Goal: Answer question/provide support: Share knowledge or assist other users

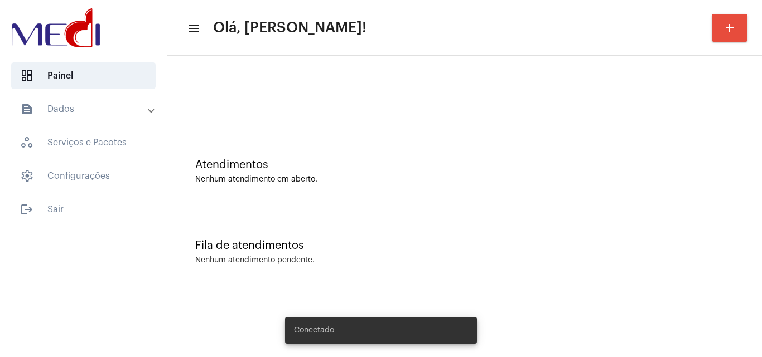
click at [364, 214] on div "Fila de atendimentos Nenhum atendimento pendente." at bounding box center [464, 246] width 583 height 81
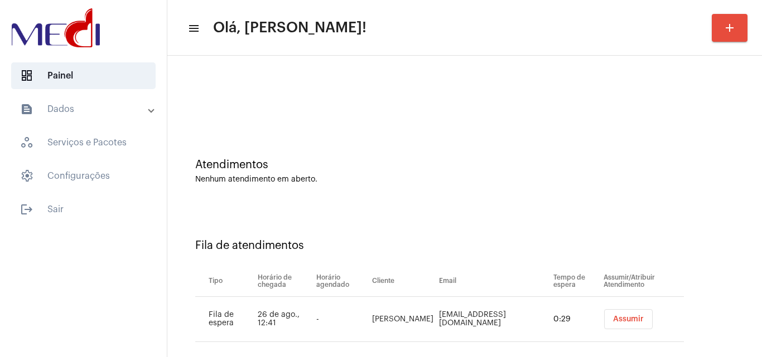
click at [613, 320] on span "Assumir" at bounding box center [628, 320] width 31 height 8
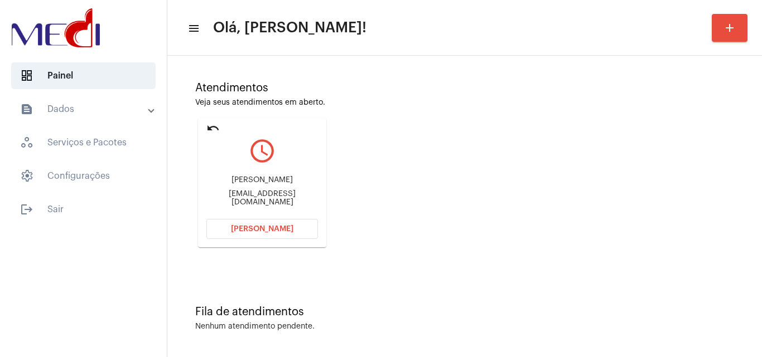
scroll to position [79, 0]
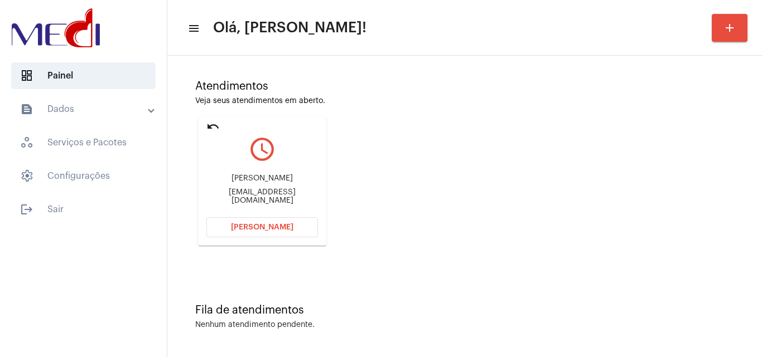
drag, startPoint x: 228, startPoint y: 182, endPoint x: 289, endPoint y: 185, distance: 61.4
click at [289, 183] on div "Fabiana Oliveira" at bounding box center [262, 179] width 112 height 8
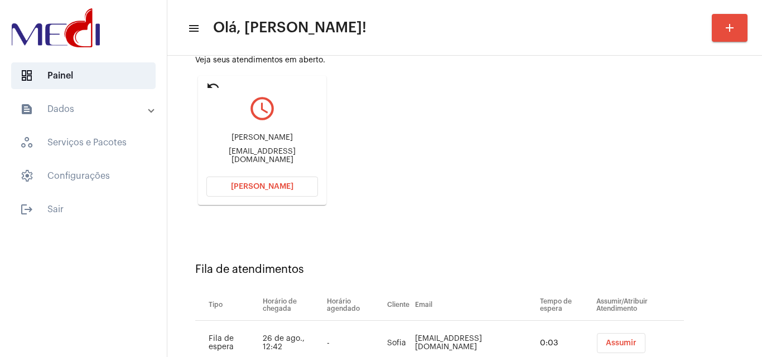
scroll to position [134, 0]
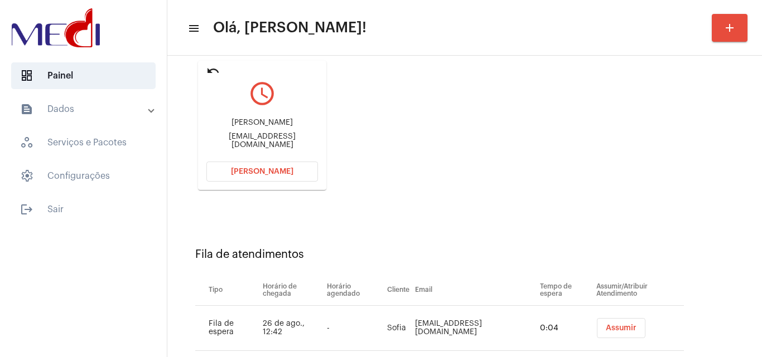
click at [606, 326] on span "Assumir" at bounding box center [621, 328] width 31 height 8
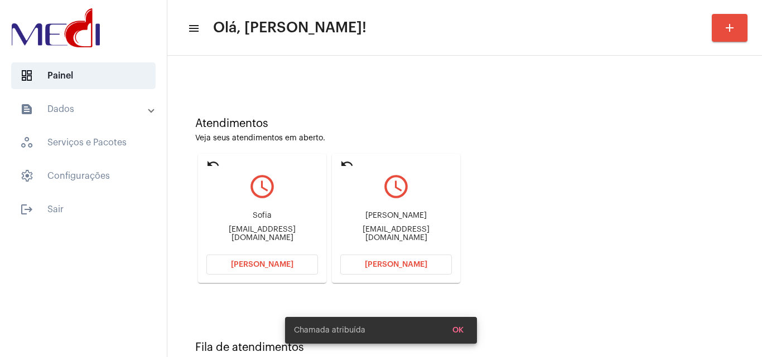
scroll to position [79, 0]
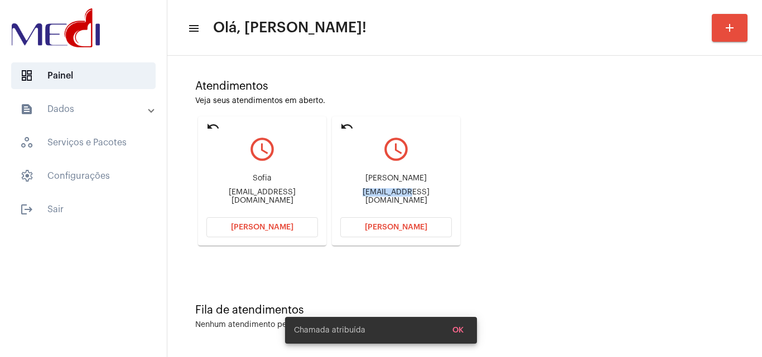
drag, startPoint x: 338, startPoint y: 195, endPoint x: 380, endPoint y: 198, distance: 41.4
click at [380, 198] on mat-card "undo query_builder Fabiana Oliveira fabii__oliveira@hotmail.com Abrir Chamada" at bounding box center [396, 181] width 128 height 129
copy div "fabii__oliv"
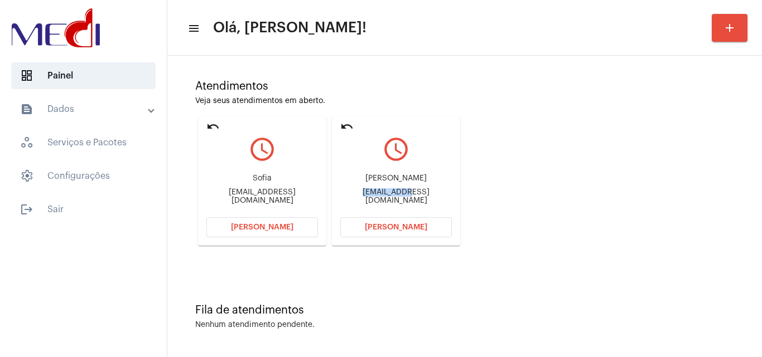
click at [373, 225] on span "Abrir Chamada" at bounding box center [396, 228] width 62 height 8
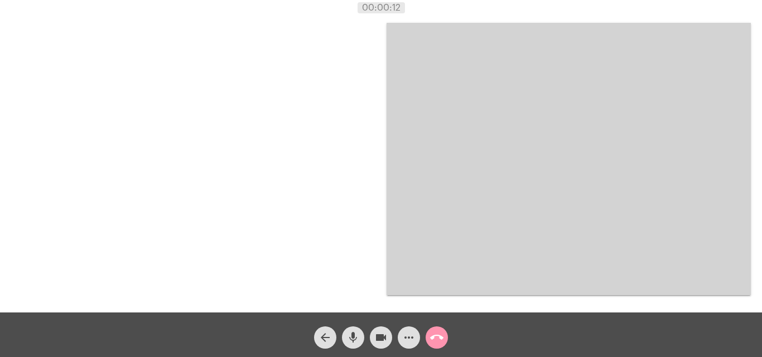
click at [408, 340] on mat-icon "more_horiz" at bounding box center [408, 337] width 13 height 13
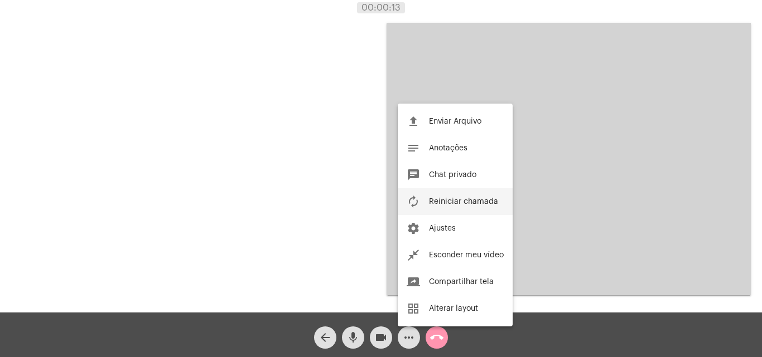
click at [459, 205] on span "Reiniciar chamada" at bounding box center [463, 202] width 69 height 8
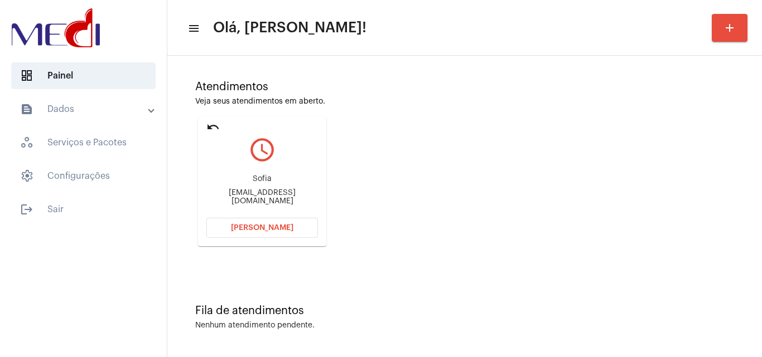
scroll to position [79, 0]
drag, startPoint x: 235, startPoint y: 197, endPoint x: 246, endPoint y: 198, distance: 10.7
click at [246, 198] on div "nanalins26@gmail.com" at bounding box center [262, 196] width 112 height 17
copy div "nanalin"
click at [249, 229] on span "Abrir Chamada" at bounding box center [262, 228] width 62 height 8
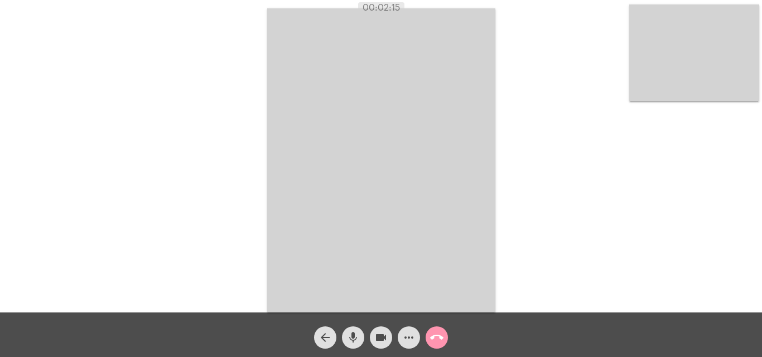
click at [437, 338] on mat-icon "call_end" at bounding box center [436, 337] width 13 height 13
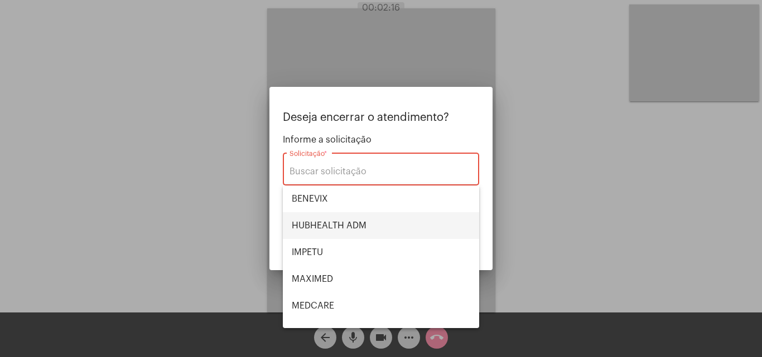
click at [346, 224] on span "HUBHEALTH ADM" at bounding box center [381, 225] width 178 height 27
type input "HUBHEALTH ADM"
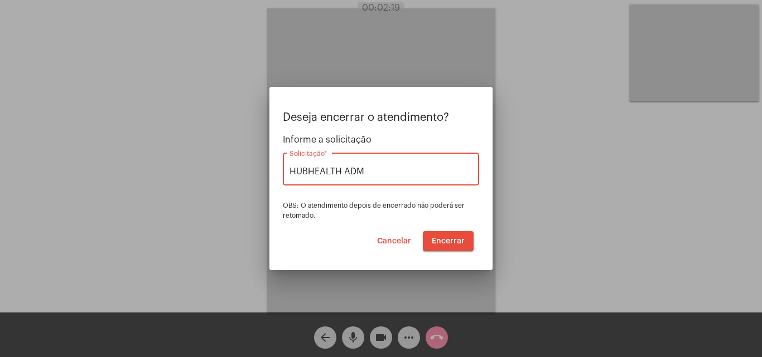
click at [438, 239] on span "Encerrar" at bounding box center [448, 242] width 33 height 8
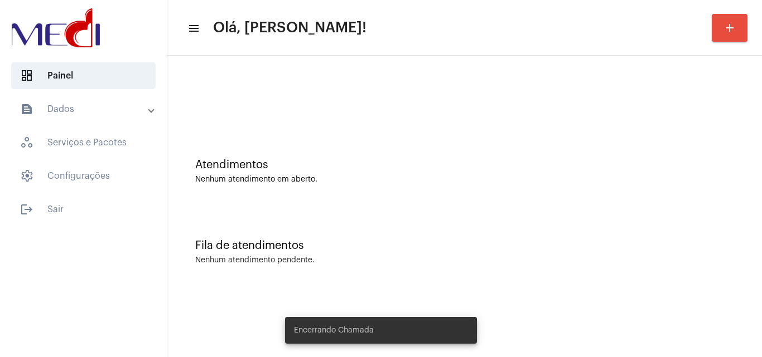
click at [372, 185] on div "Atendimentos Nenhum atendimento em aberto." at bounding box center [464, 165] width 583 height 81
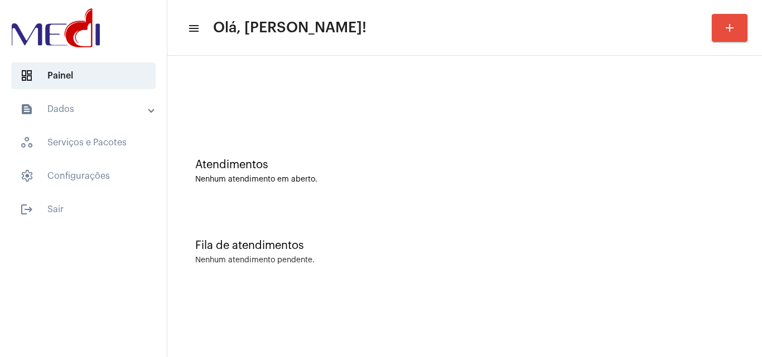
click at [437, 236] on div "Fila de atendimentos Nenhum atendimento pendente." at bounding box center [464, 246] width 583 height 81
click at [335, 260] on div "Nenhum atendimento pendente." at bounding box center [464, 260] width 539 height 8
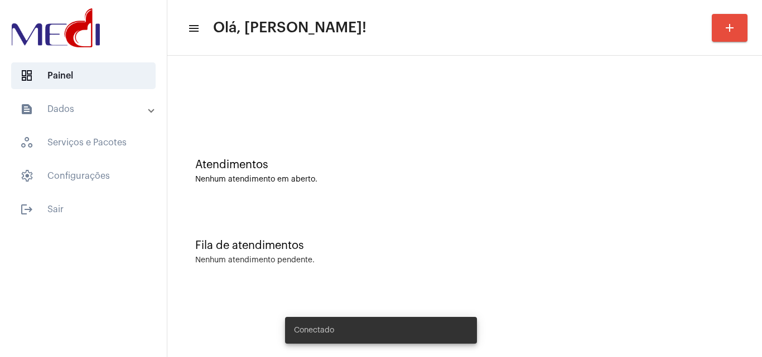
click at [331, 137] on div "Atendimentos Nenhum atendimento em aberto." at bounding box center [464, 165] width 583 height 81
drag, startPoint x: 451, startPoint y: 197, endPoint x: 460, endPoint y: 206, distance: 12.6
click at [455, 198] on div "Atendimentos Nenhum atendimento em aberto." at bounding box center [464, 165] width 583 height 81
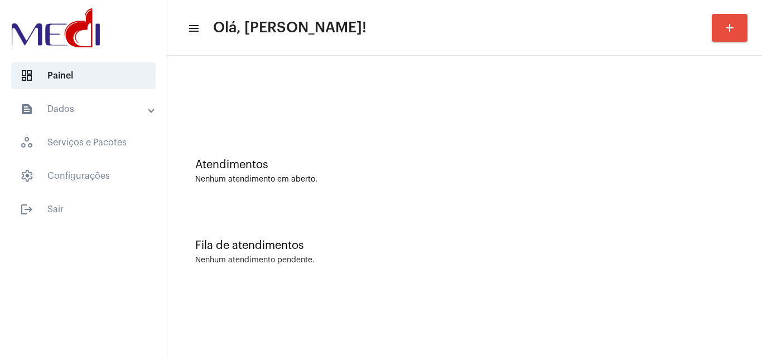
click at [351, 248] on div "Fila de atendimentos" at bounding box center [464, 246] width 539 height 12
click at [390, 221] on div "Fila de atendimentos Nenhum atendimento pendente." at bounding box center [464, 246] width 583 height 81
click at [379, 190] on div "Atendimentos Nenhum atendimento em aberto." at bounding box center [464, 165] width 583 height 81
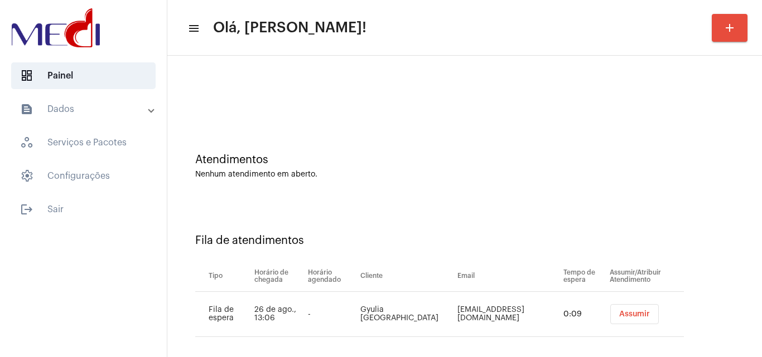
scroll to position [15, 0]
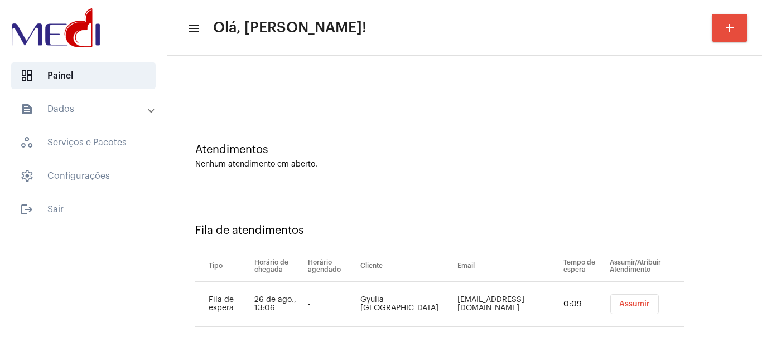
click at [610, 311] on button "Assumir" at bounding box center [634, 304] width 49 height 20
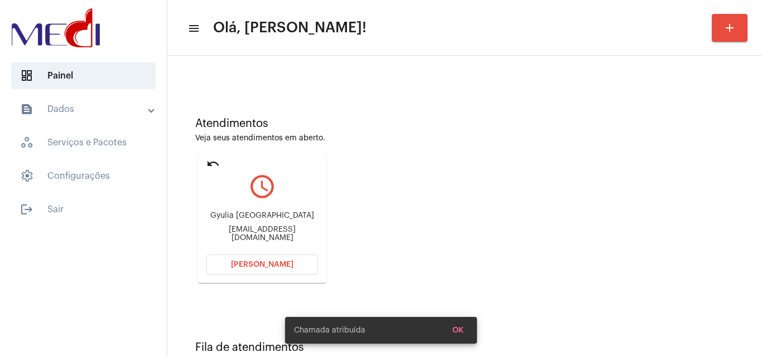
scroll to position [79, 0]
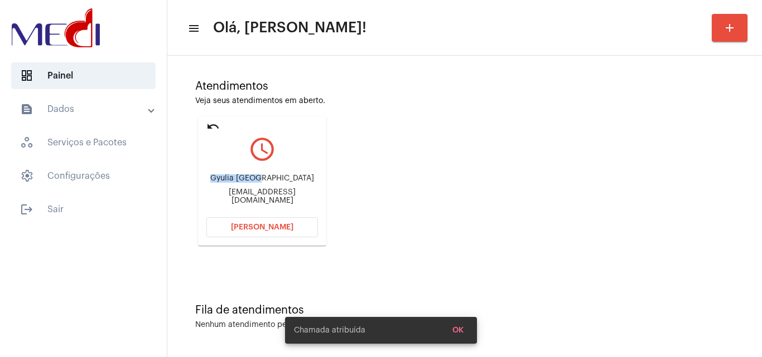
drag, startPoint x: 253, startPoint y: 175, endPoint x: 277, endPoint y: 179, distance: 24.4
click at [275, 175] on div "Gyulia Parizotto gyuulia@gmail.com" at bounding box center [262, 189] width 112 height 50
copy div "Gyulia Pariz"
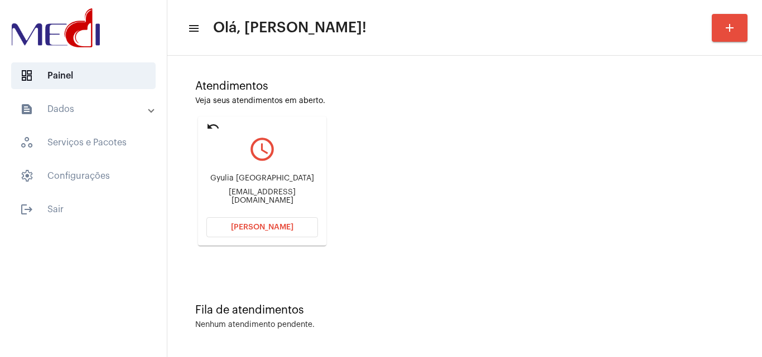
click at [279, 180] on div "Gyulia Parizotto" at bounding box center [262, 179] width 112 height 8
drag, startPoint x: 290, startPoint y: 178, endPoint x: 260, endPoint y: 181, distance: 30.8
click at [260, 181] on div "Gyulia Parizotto" at bounding box center [262, 179] width 112 height 8
copy div "Parizotto"
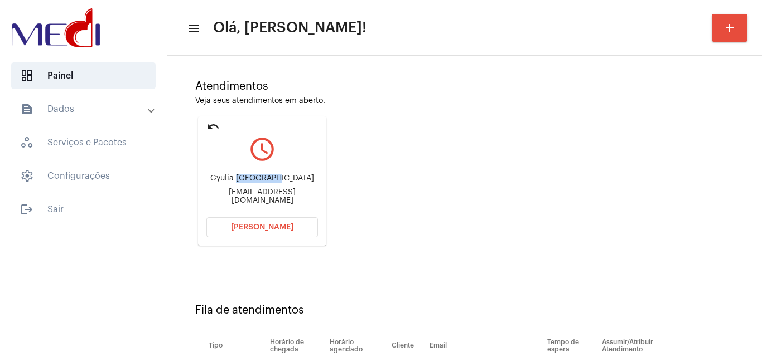
click at [207, 131] on mat-icon "undo" at bounding box center [212, 126] width 13 height 13
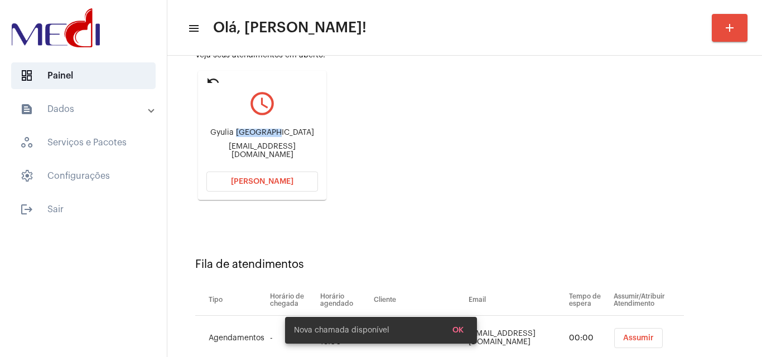
scroll to position [60, 0]
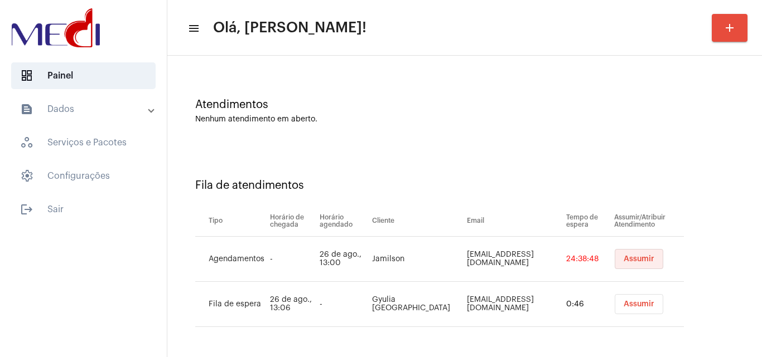
click at [631, 260] on span "Assumir" at bounding box center [638, 259] width 31 height 8
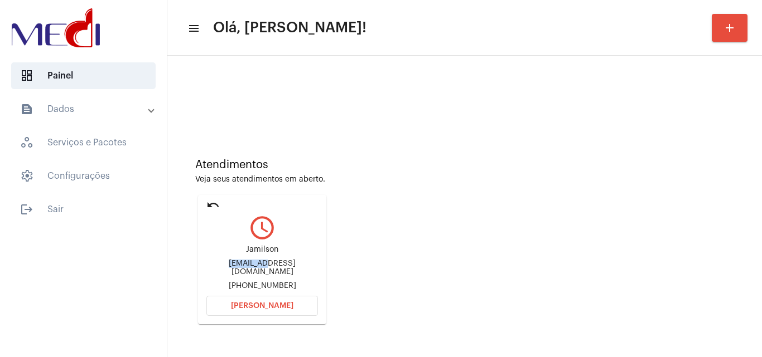
drag, startPoint x: 204, startPoint y: 267, endPoint x: 243, endPoint y: 264, distance: 38.6
click at [243, 264] on mat-card "undo query_builder Jamilson joiceyamagutihonda@gmail.com +5519992752868 Abrir C…" at bounding box center [262, 259] width 128 height 129
drag, startPoint x: 258, startPoint y: 255, endPoint x: 285, endPoint y: 255, distance: 27.9
click at [285, 255] on div "Jamilson joiceyamagutihonda@gmail.com +5519992752868" at bounding box center [262, 268] width 112 height 50
copy div "Jamilson"
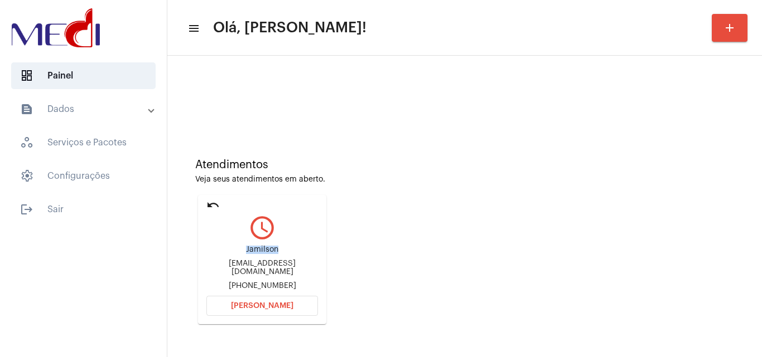
click at [270, 305] on span "Abrir Chamada" at bounding box center [262, 306] width 62 height 8
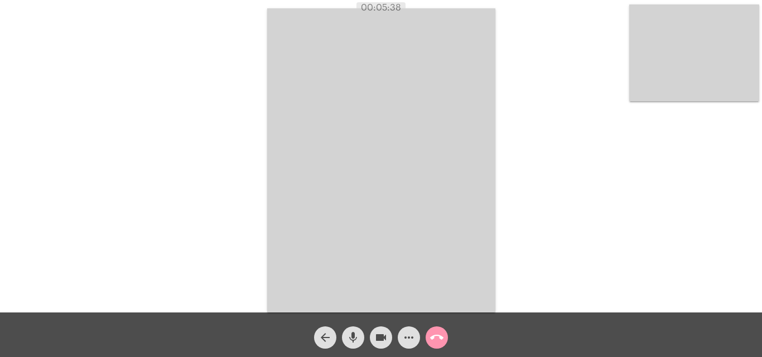
click at [442, 339] on mat-icon "call_end" at bounding box center [436, 337] width 13 height 13
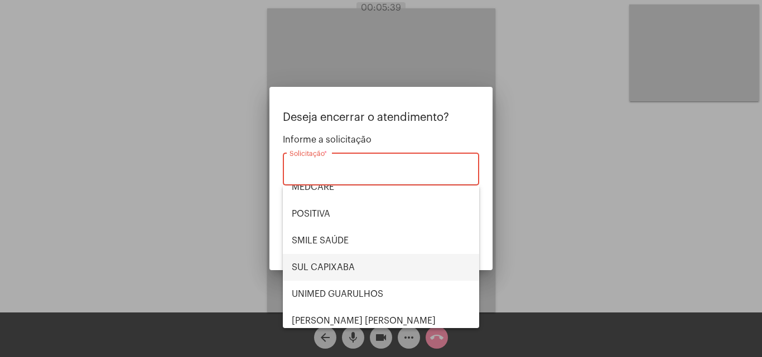
scroll to position [125, 0]
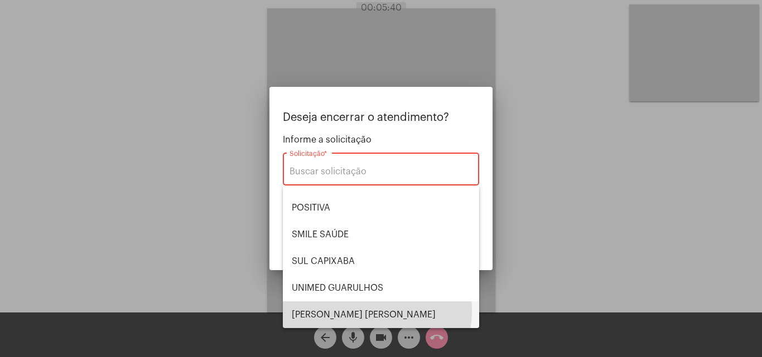
click at [340, 311] on span "VERA CRUZ" at bounding box center [381, 315] width 178 height 27
type input "VERA CRUZ"
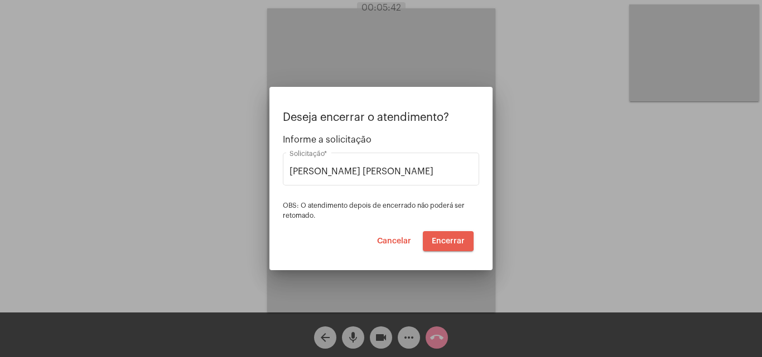
click at [440, 241] on span "Encerrar" at bounding box center [448, 242] width 33 height 8
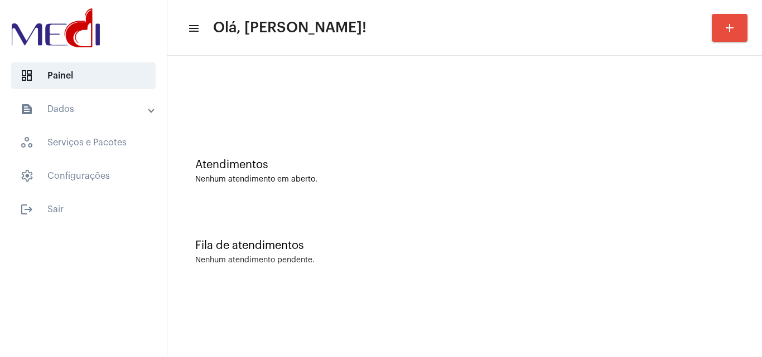
click at [373, 231] on div "Fila de atendimentos Nenhum atendimento pendente." at bounding box center [464, 246] width 583 height 81
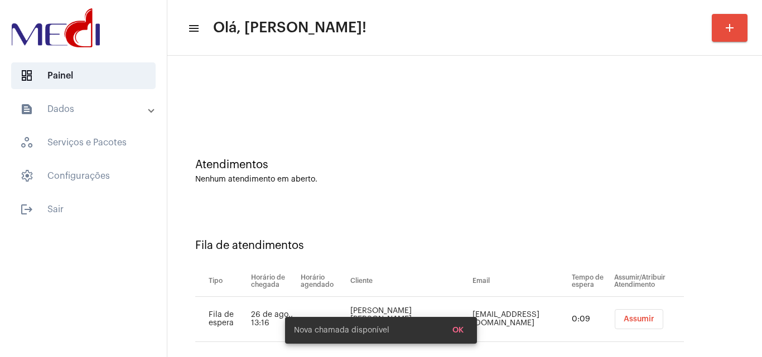
scroll to position [15, 0]
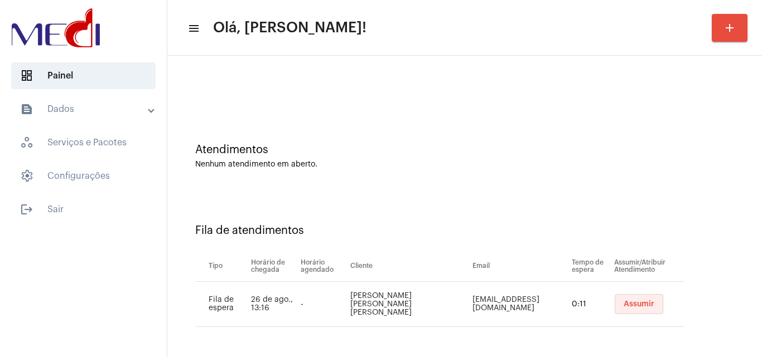
click at [623, 304] on span "Assumir" at bounding box center [638, 305] width 31 height 8
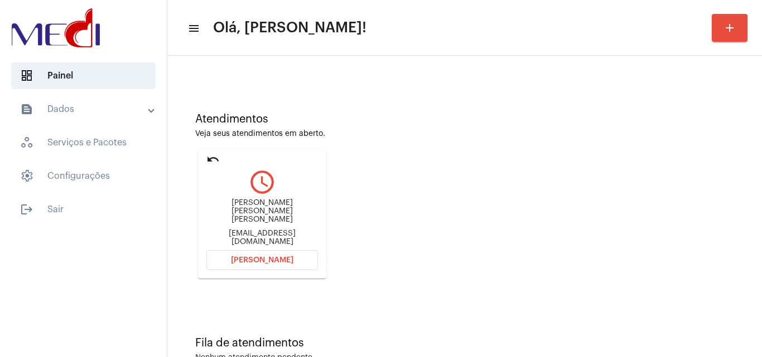
scroll to position [79, 0]
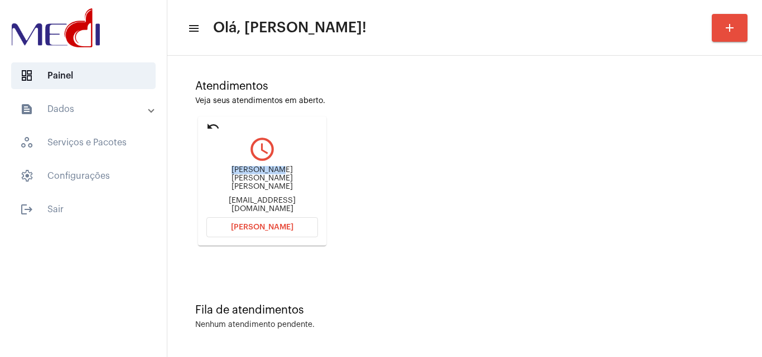
drag, startPoint x: 214, startPoint y: 173, endPoint x: 259, endPoint y: 179, distance: 46.1
click at [259, 179] on div "Gilmara Pires Braga de Oliveira Gilmara.edmar@hotmail.com" at bounding box center [262, 189] width 112 height 50
copy div "Gilmara Pir"
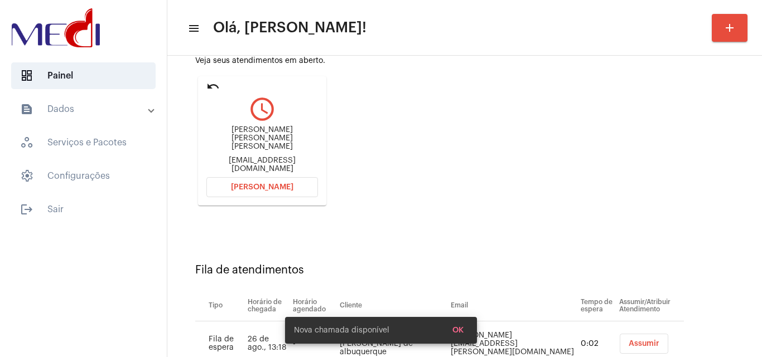
scroll to position [158, 0]
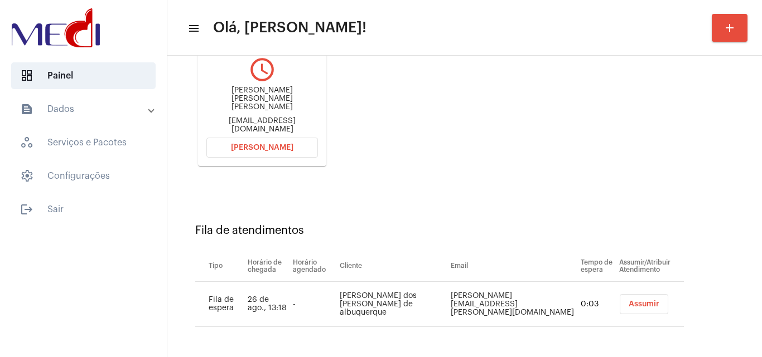
click at [641, 302] on span "Assumir" at bounding box center [643, 305] width 31 height 8
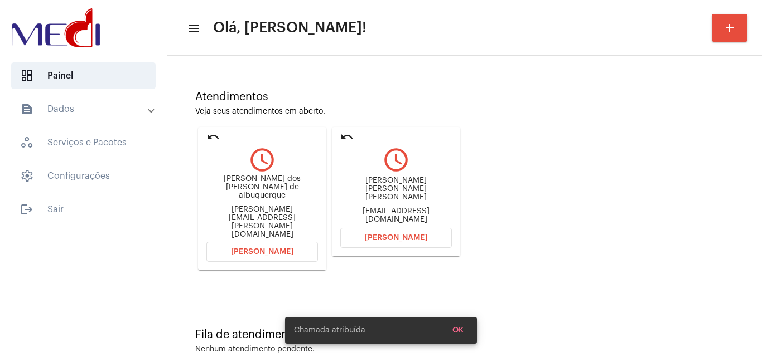
scroll to position [79, 0]
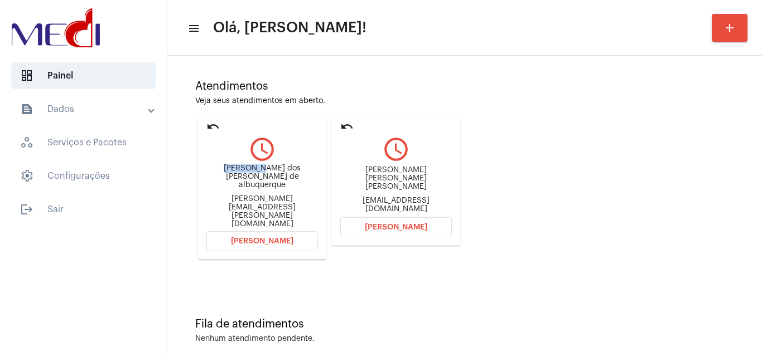
drag, startPoint x: 213, startPoint y: 175, endPoint x: 249, endPoint y: 180, distance: 36.0
click at [249, 180] on div "Leane Teixeira dos Santos Ribeiro de albuquerque" at bounding box center [262, 176] width 112 height 25
copy div "Leane Tei"
click at [208, 122] on mat-icon "undo" at bounding box center [212, 126] width 13 height 13
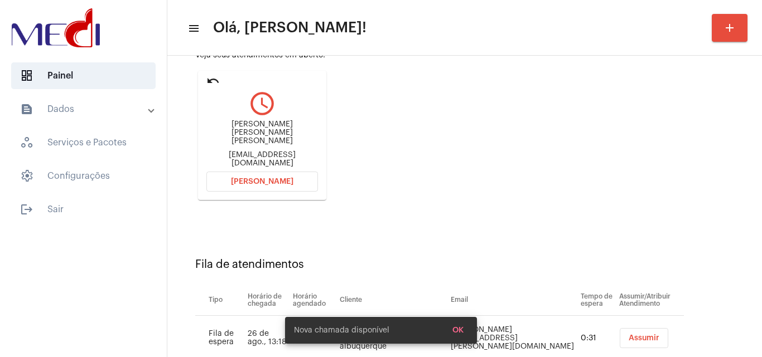
scroll to position [158, 0]
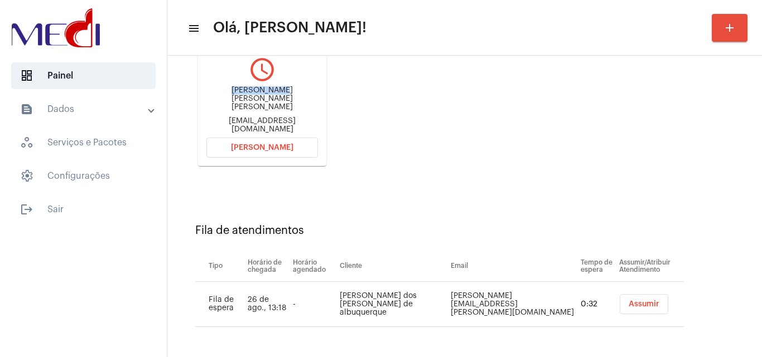
drag, startPoint x: 220, startPoint y: 95, endPoint x: 265, endPoint y: 100, distance: 45.4
click at [265, 100] on div "Gilmara Pires Braga de Oliveira" at bounding box center [262, 98] width 112 height 25
copy div "Gilmara Pire"
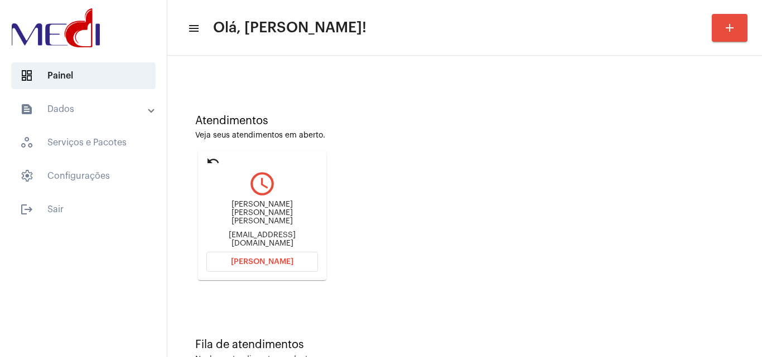
scroll to position [79, 0]
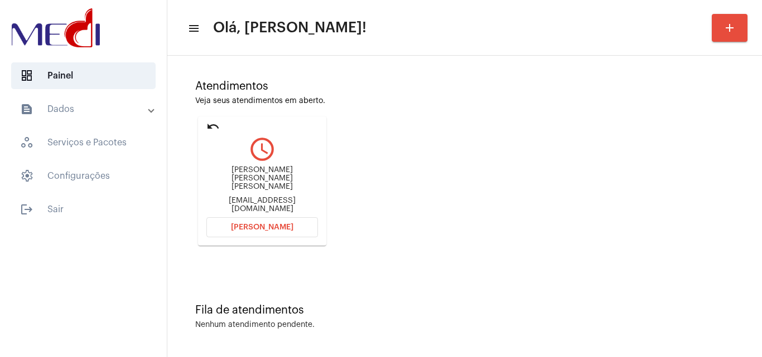
click at [263, 226] on span "Abrir Chamada" at bounding box center [262, 228] width 62 height 8
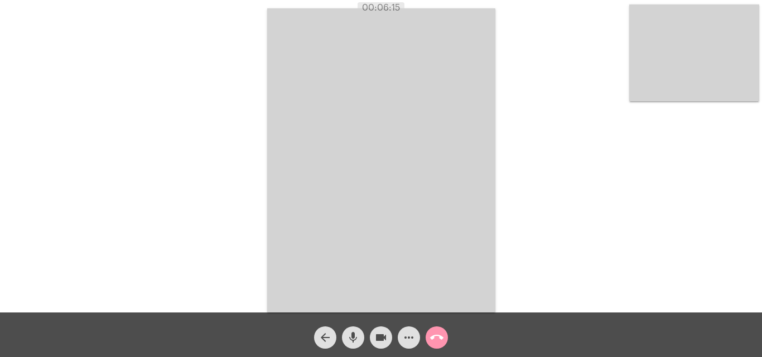
click at [440, 335] on mat-icon "call_end" at bounding box center [436, 337] width 13 height 13
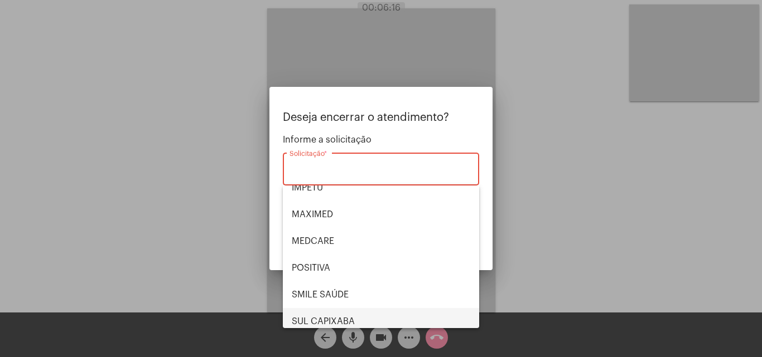
scroll to position [125, 0]
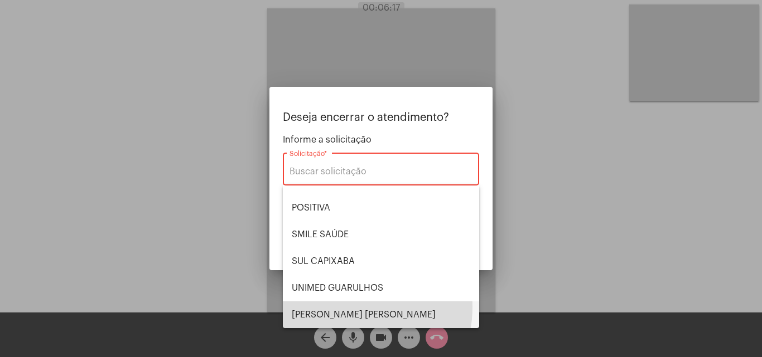
click at [343, 307] on span "VERA CRUZ" at bounding box center [381, 315] width 178 height 27
type input "VERA CRUZ"
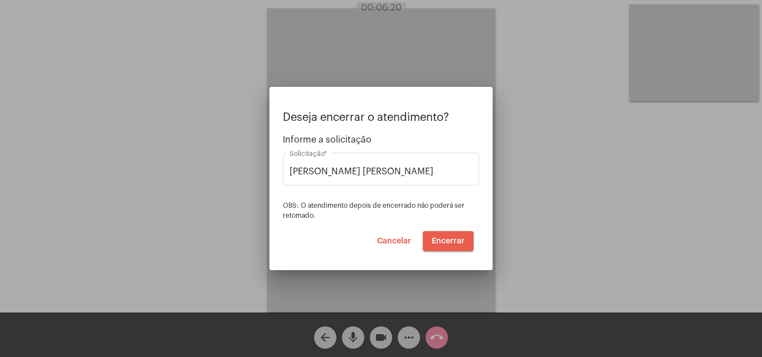
click at [446, 241] on span "Encerrar" at bounding box center [448, 242] width 33 height 8
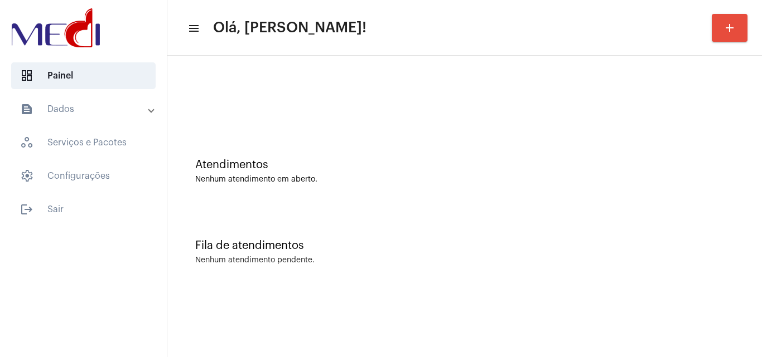
click at [263, 254] on div "Fila de atendimentos Nenhum atendimento pendente." at bounding box center [464, 246] width 583 height 81
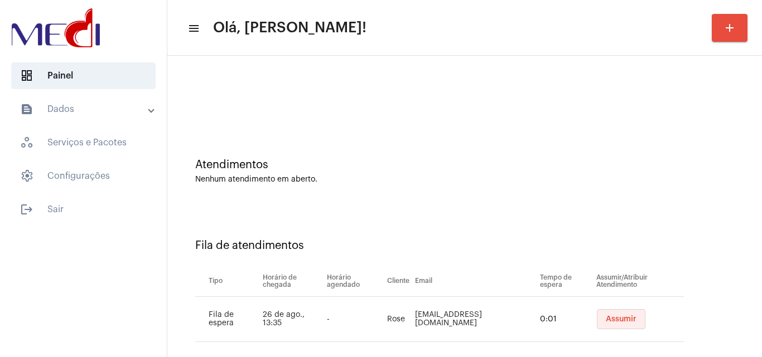
click at [606, 318] on span "Assumir" at bounding box center [621, 320] width 31 height 8
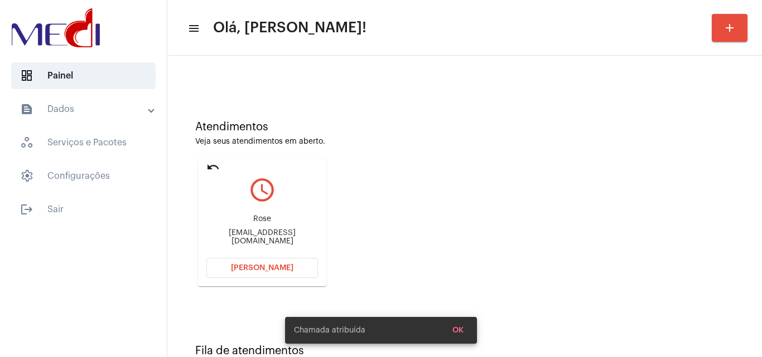
scroll to position [79, 0]
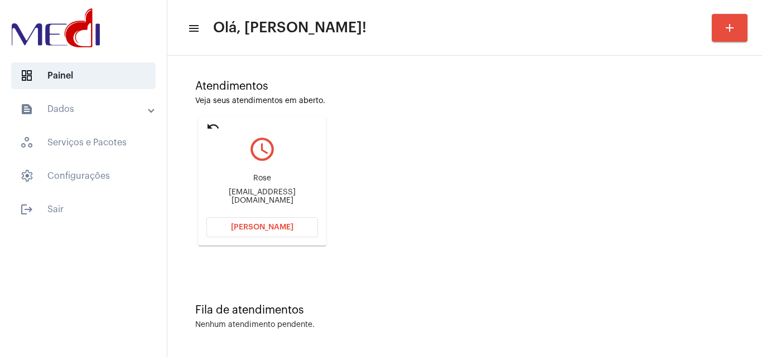
drag, startPoint x: 212, startPoint y: 198, endPoint x: 250, endPoint y: 197, distance: 37.4
click at [250, 197] on div "rose-0660@hotmail.com" at bounding box center [262, 196] width 112 height 17
copy div "rose-066"
click at [255, 225] on span "Abrir Chamada" at bounding box center [262, 228] width 62 height 8
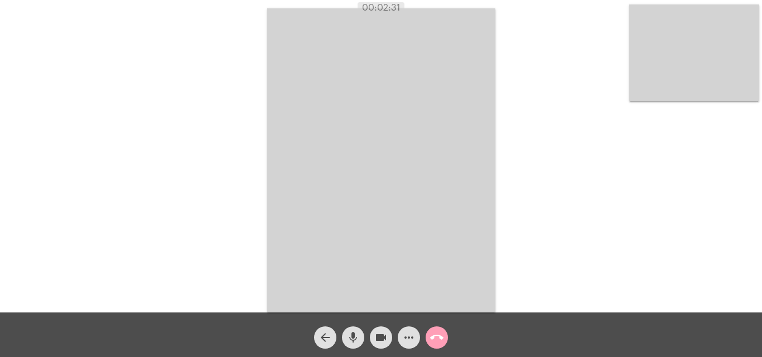
click at [445, 338] on button "call_end" at bounding box center [436, 338] width 22 height 22
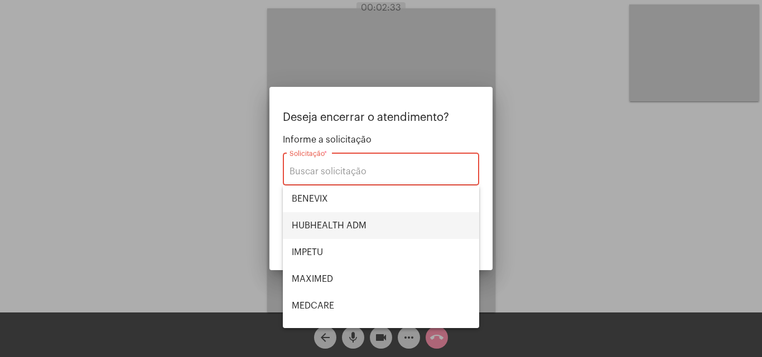
click at [385, 226] on span "HUBHEALTH ADM" at bounding box center [381, 225] width 178 height 27
type input "HUBHEALTH ADM"
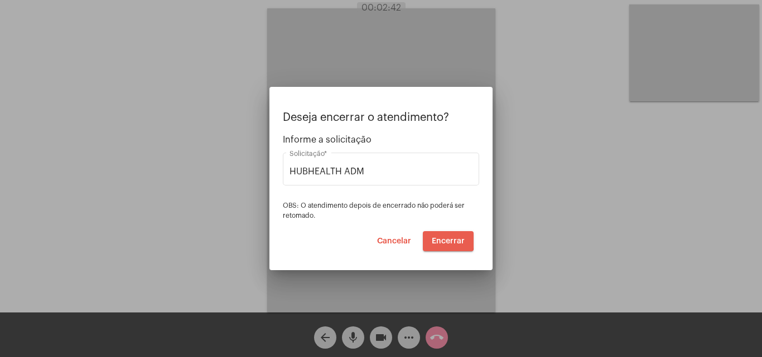
click at [444, 239] on span "Encerrar" at bounding box center [448, 242] width 33 height 8
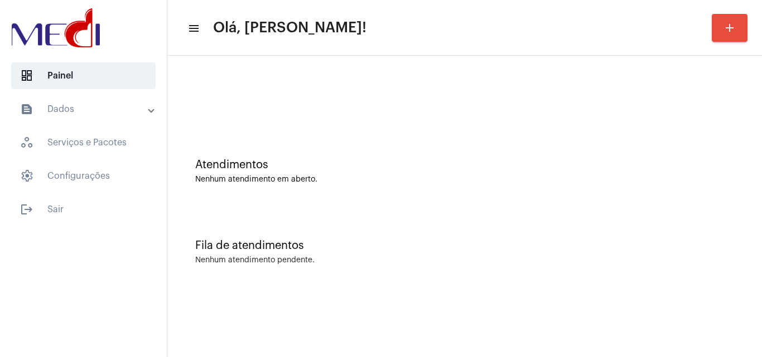
click at [401, 270] on div "Fila de atendimentos Nenhum atendimento pendente." at bounding box center [464, 246] width 583 height 81
click at [490, 244] on div "Fila de atendimentos" at bounding box center [464, 246] width 539 height 12
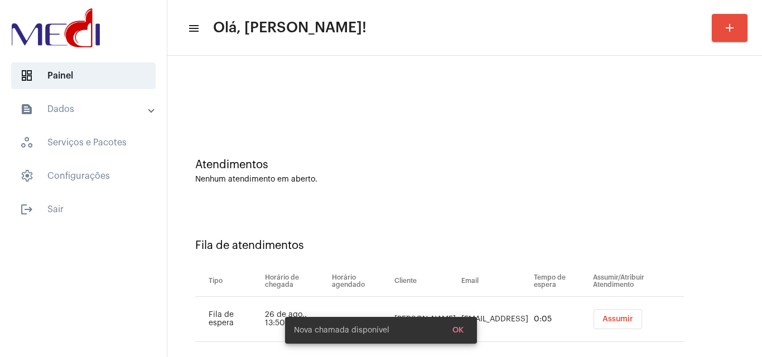
scroll to position [15, 0]
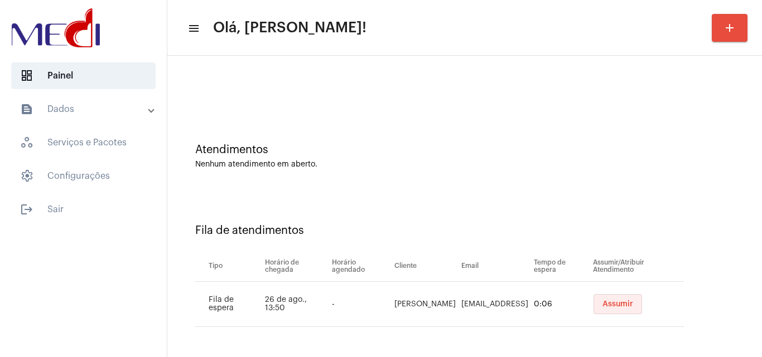
click at [607, 303] on span "Assumir" at bounding box center [617, 305] width 31 height 8
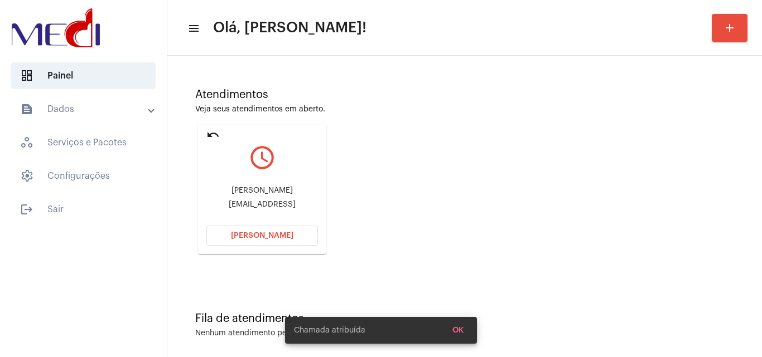
scroll to position [79, 0]
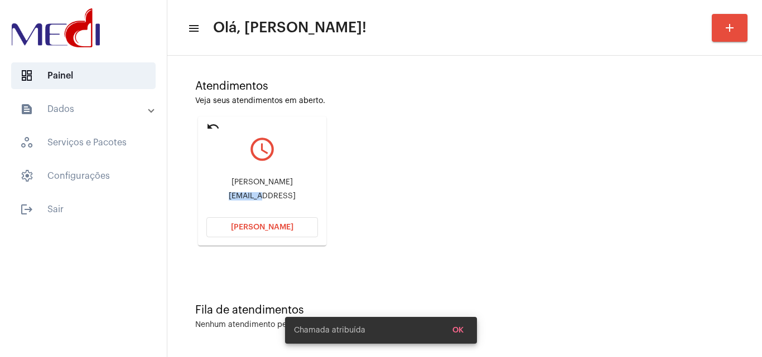
drag, startPoint x: 224, startPoint y: 195, endPoint x: 258, endPoint y: 195, distance: 34.0
click at [258, 195] on div "nathanreis56@gmail" at bounding box center [262, 196] width 112 height 8
copy div "nathanre"
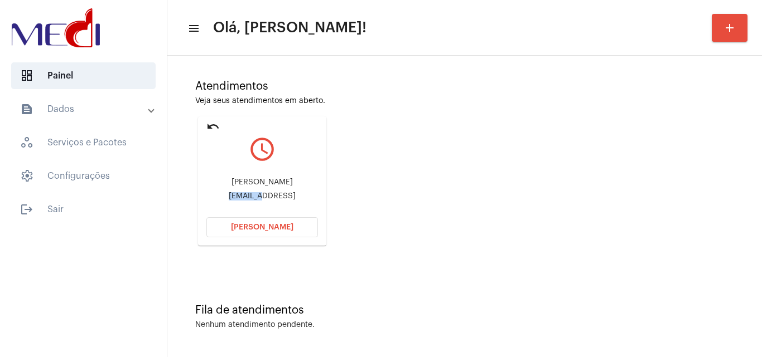
click at [280, 228] on span "Abrir Chamada" at bounding box center [262, 228] width 62 height 8
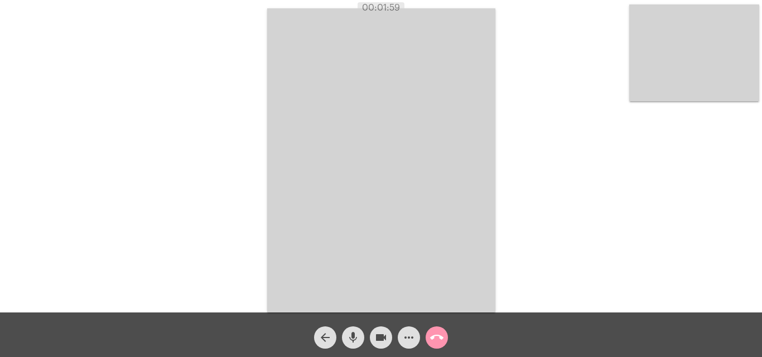
click at [437, 340] on mat-icon "call_end" at bounding box center [436, 337] width 13 height 13
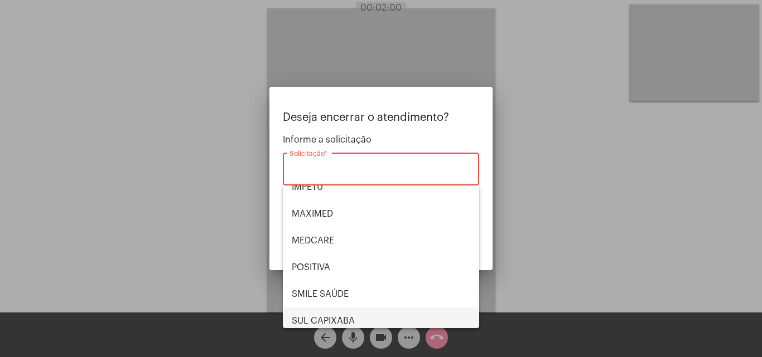
scroll to position [125, 0]
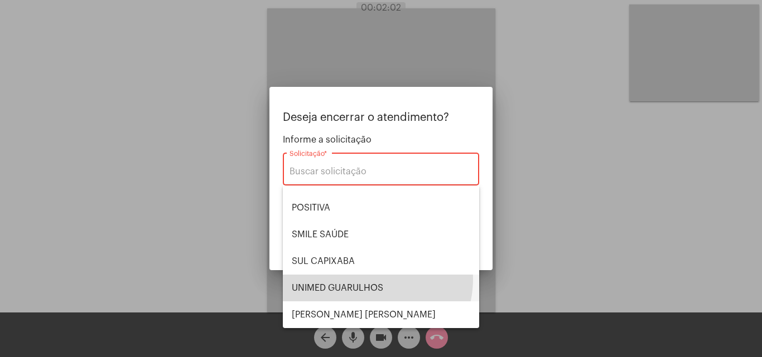
click at [368, 279] on span "UNIMED GUARULHOS" at bounding box center [381, 288] width 178 height 27
type input "UNIMED GUARULHOS"
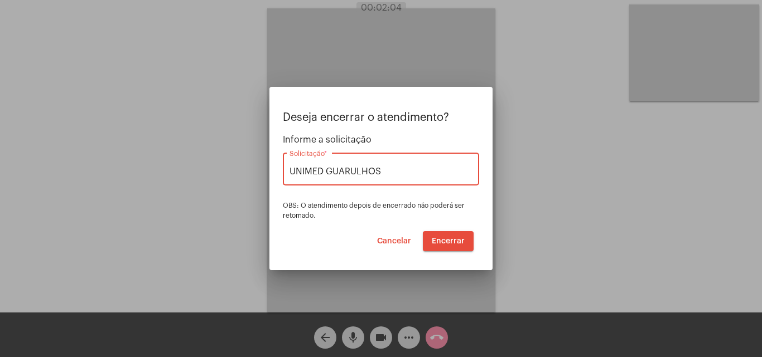
click at [445, 242] on span "Encerrar" at bounding box center [448, 242] width 33 height 8
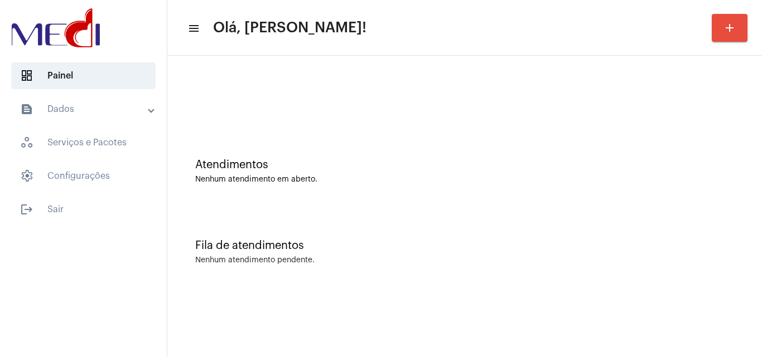
click at [392, 220] on div "Fila de atendimentos Nenhum atendimento pendente." at bounding box center [464, 246] width 583 height 81
click at [418, 251] on div "Fila de atendimentos" at bounding box center [464, 246] width 539 height 12
click at [370, 216] on div "Fila de atendimentos Nenhum atendimento pendente." at bounding box center [464, 246] width 583 height 81
click at [316, 129] on div "Atendimentos Nenhum atendimento em aberto." at bounding box center [464, 165] width 583 height 81
